Goal: Find specific page/section: Find specific page/section

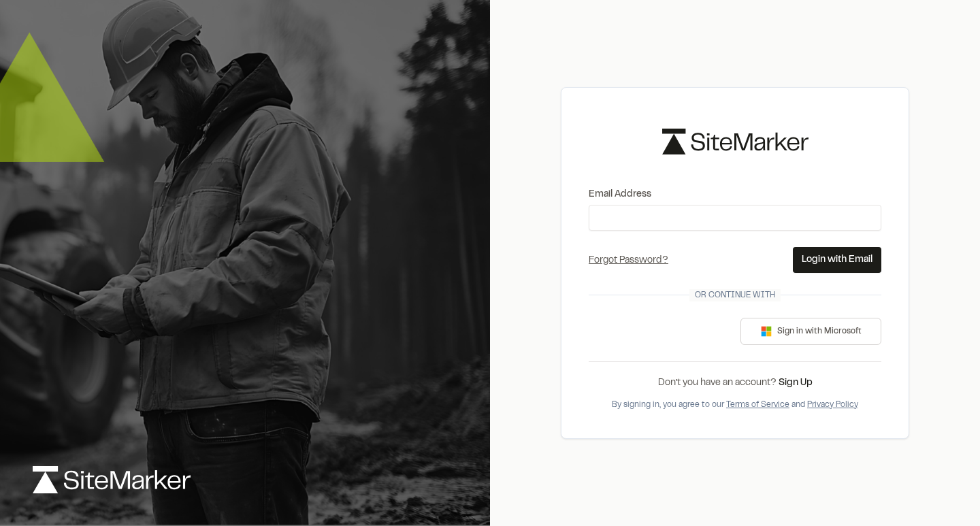
click at [648, 330] on div "Sign in with Google. Opens in new tab" at bounding box center [657, 331] width 136 height 30
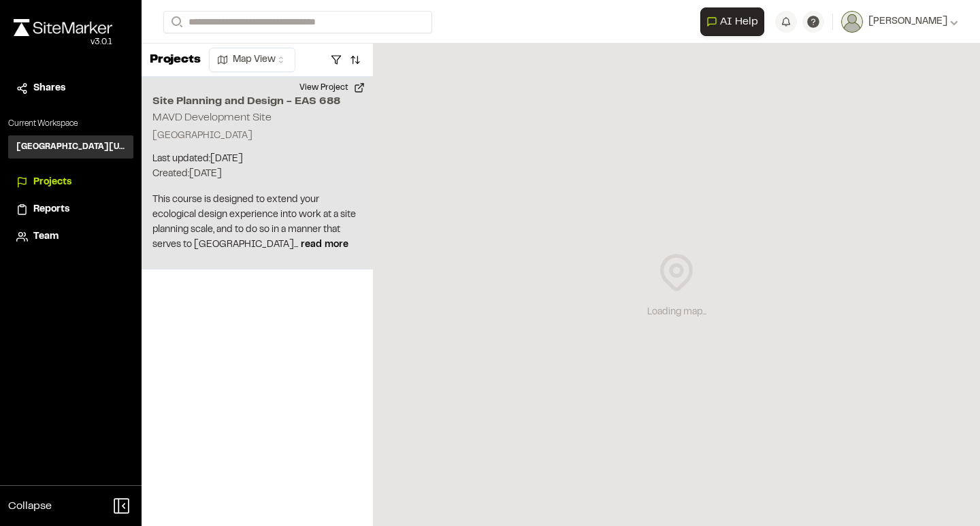
click at [246, 107] on h2 "Site Planning and Design - EAS 688" at bounding box center [257, 101] width 210 height 16
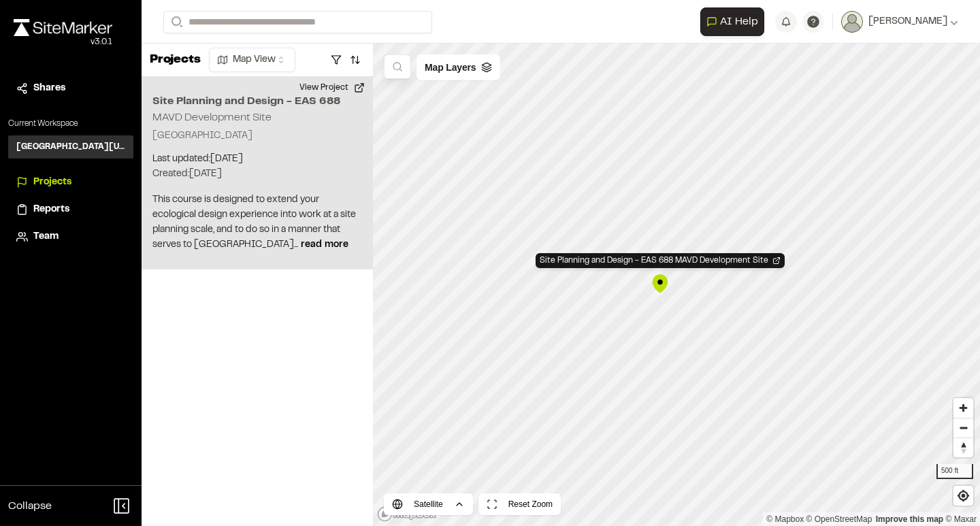
click at [295, 191] on div "Site Planning and Design - EAS 688 MAVD Development Site York Township, MI 4816…" at bounding box center [257, 173] width 231 height 193
click at [346, 80] on button "View Project" at bounding box center [332, 88] width 82 height 22
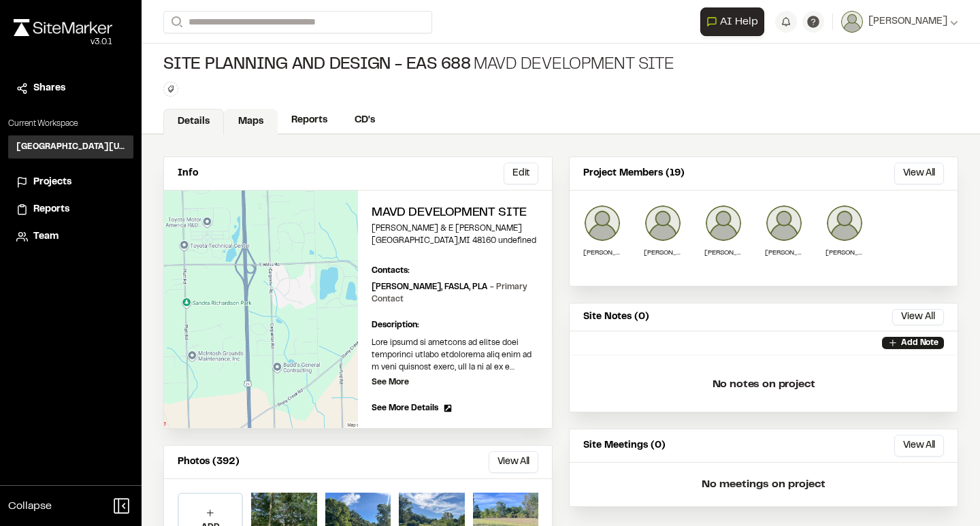
click at [236, 120] on link "Maps" at bounding box center [251, 122] width 54 height 26
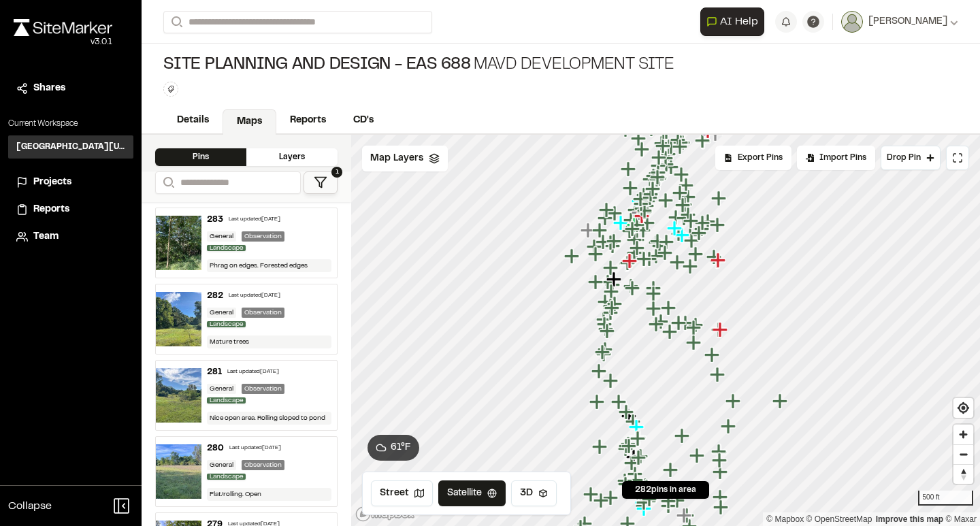
click at [672, 220] on icon "Map marker" at bounding box center [676, 229] width 18 height 18
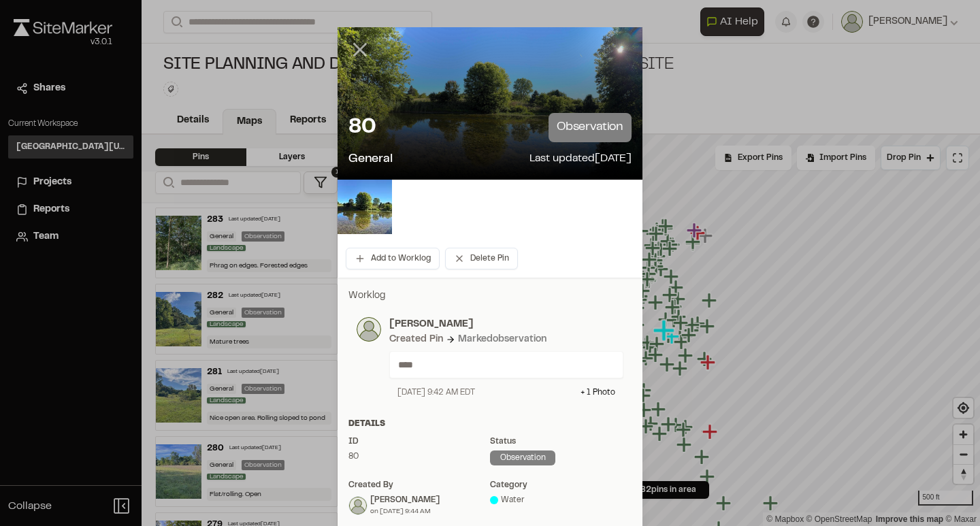
click at [364, 52] on line at bounding box center [361, 50] width 12 height 12
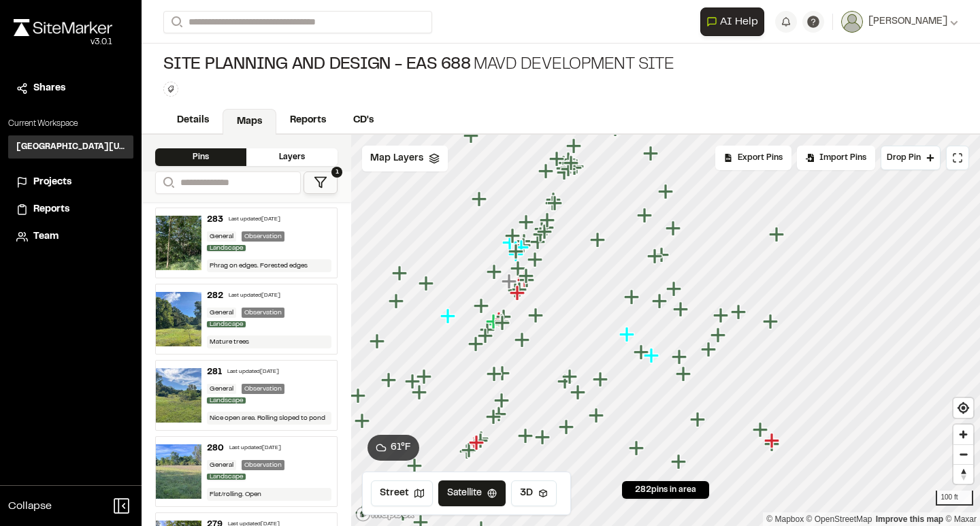
click at [629, 301] on icon "Map marker" at bounding box center [633, 298] width 18 height 18
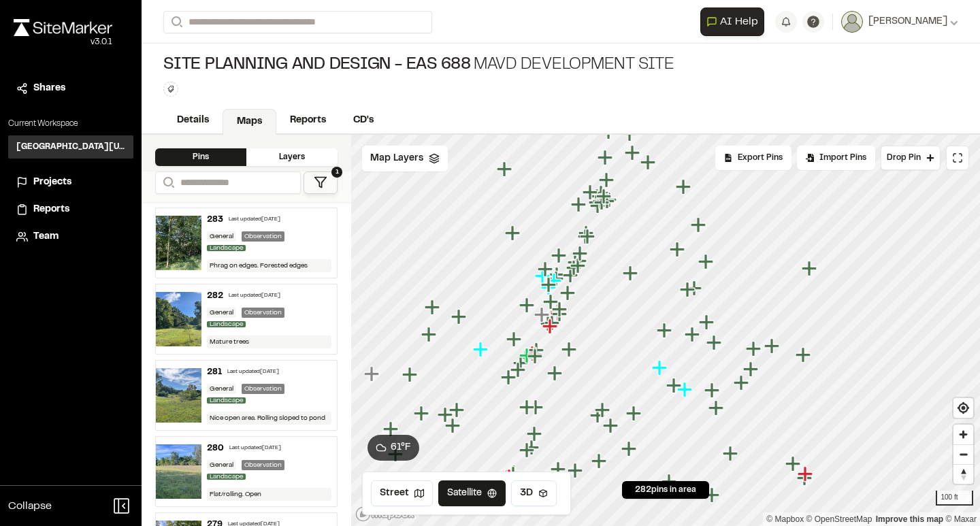
click at [666, 331] on icon "Map marker" at bounding box center [664, 330] width 15 height 15
click at [717, 345] on icon "Map marker" at bounding box center [715, 343] width 18 height 18
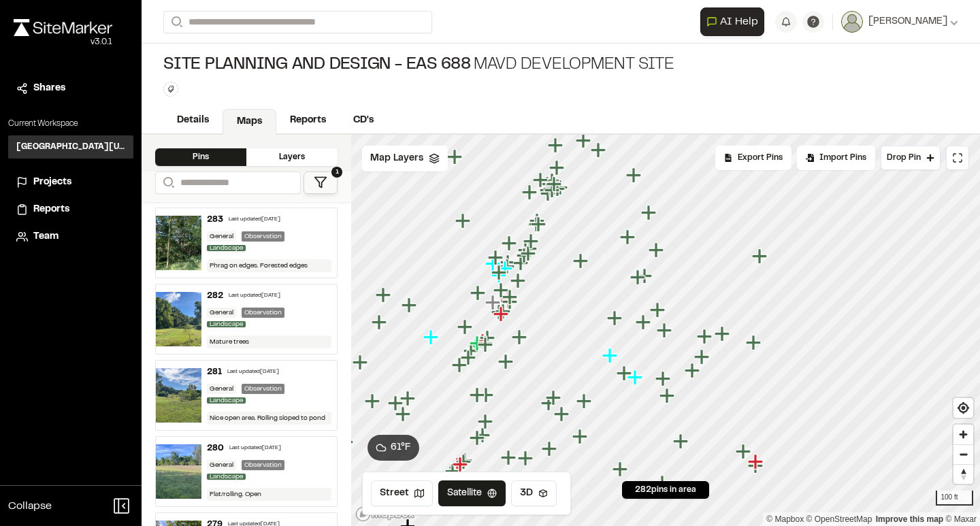
click at [658, 306] on icon "Map marker" at bounding box center [657, 309] width 15 height 15
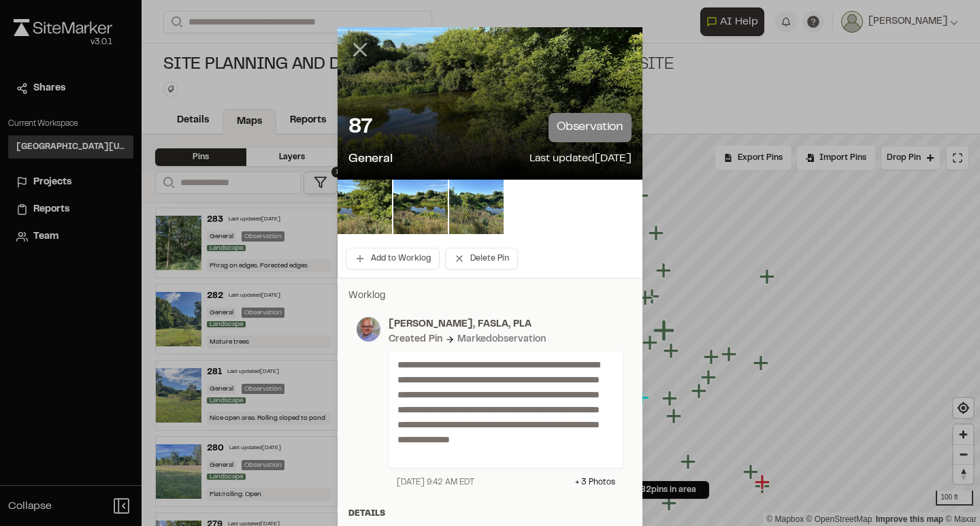
click at [356, 50] on icon at bounding box center [359, 49] width 23 height 23
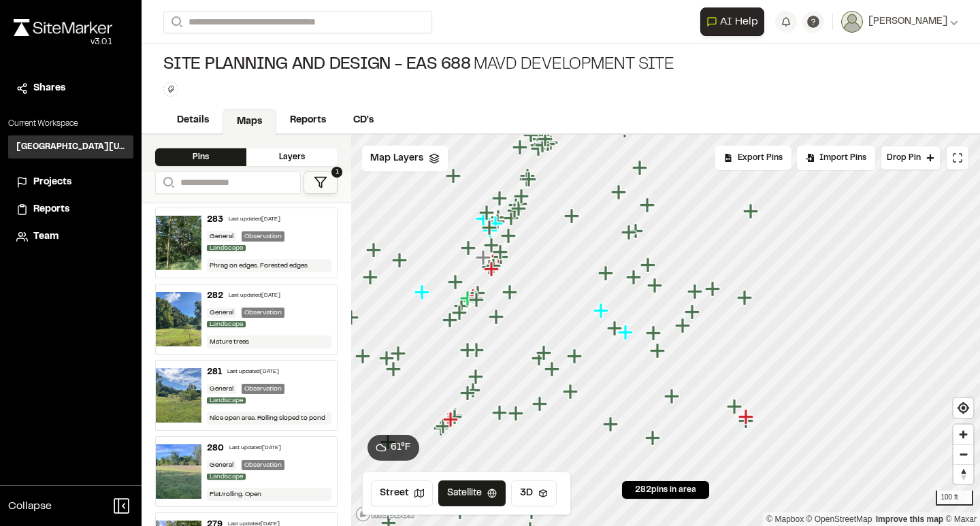
drag, startPoint x: 654, startPoint y: 344, endPoint x: 638, endPoint y: 279, distance: 67.3
click at [638, 279] on icon "Map marker" at bounding box center [635, 278] width 18 height 18
